Goal: Task Accomplishment & Management: Manage account settings

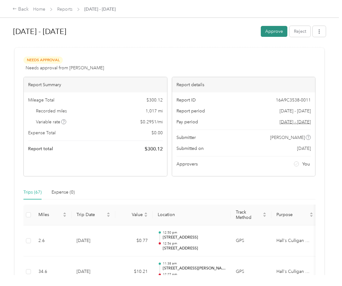
click at [268, 30] on button "Approve" at bounding box center [273, 31] width 27 height 11
click at [270, 31] on button "Approve" at bounding box center [273, 31] width 27 height 11
